Goal: Task Accomplishment & Management: Use online tool/utility

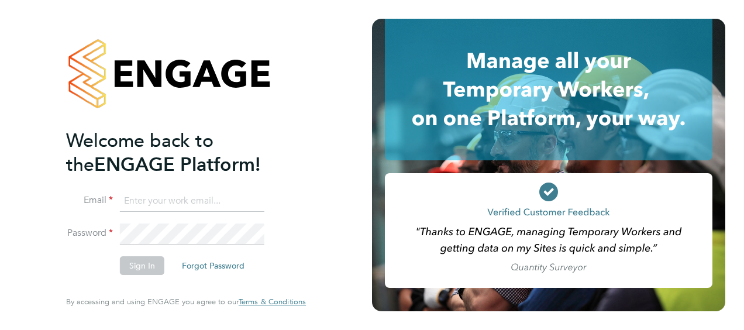
type input "[PERSON_NAME][EMAIL_ADDRESS][PERSON_NAME][DOMAIN_NAME]"
click at [142, 270] on button "Sign In" at bounding box center [142, 265] width 44 height 19
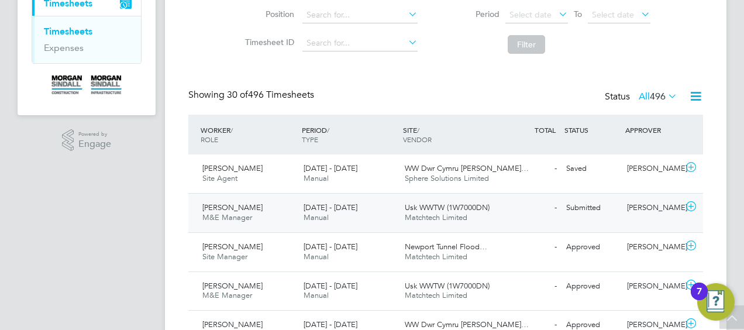
click at [571, 203] on div "Submitted" at bounding box center [591, 207] width 61 height 19
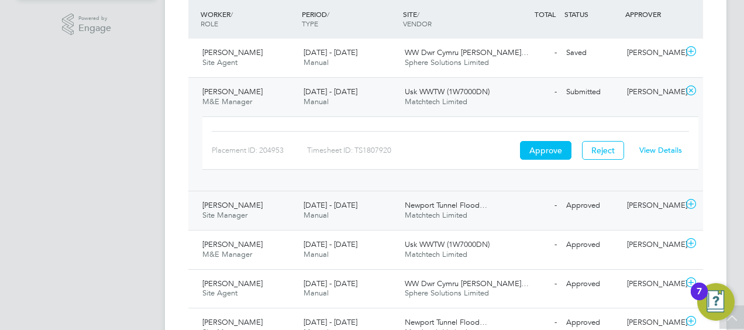
scroll to position [292, 0]
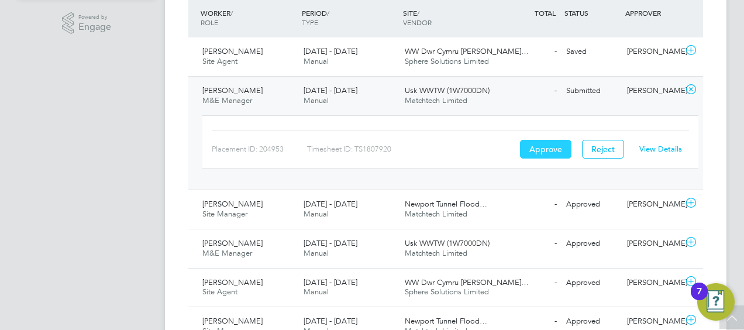
click at [547, 151] on button "Approve" at bounding box center [545, 149] width 51 height 19
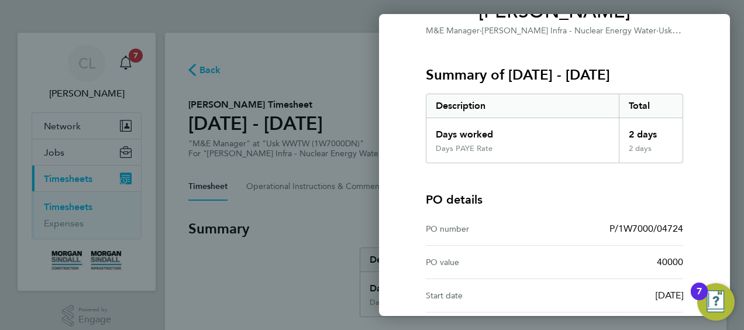
scroll to position [229, 0]
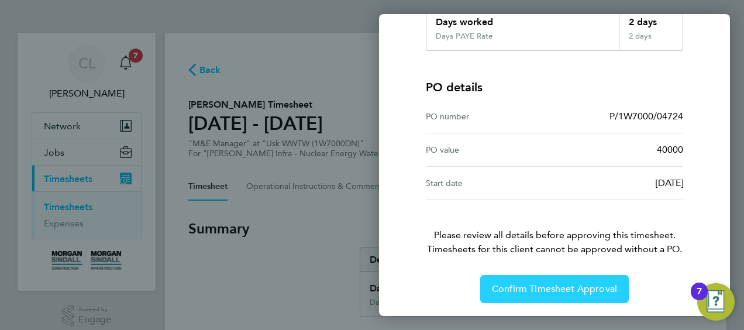
click at [554, 288] on span "Confirm Timesheet Approval" at bounding box center [554, 289] width 125 height 12
